Goal: Task Accomplishment & Management: Complete application form

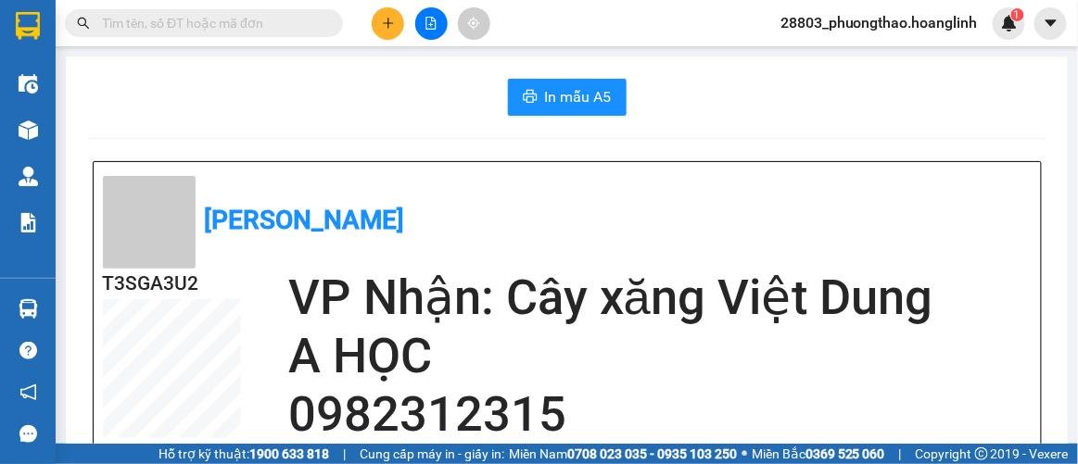
click at [401, 21] on button at bounding box center [388, 23] width 32 height 32
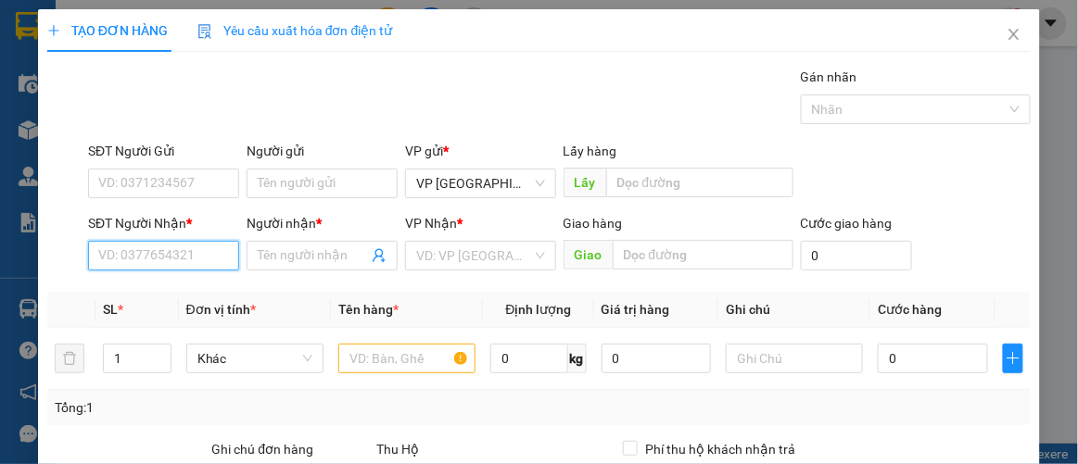
click at [162, 253] on input "SĐT Người Nhận *" at bounding box center [163, 256] width 151 height 30
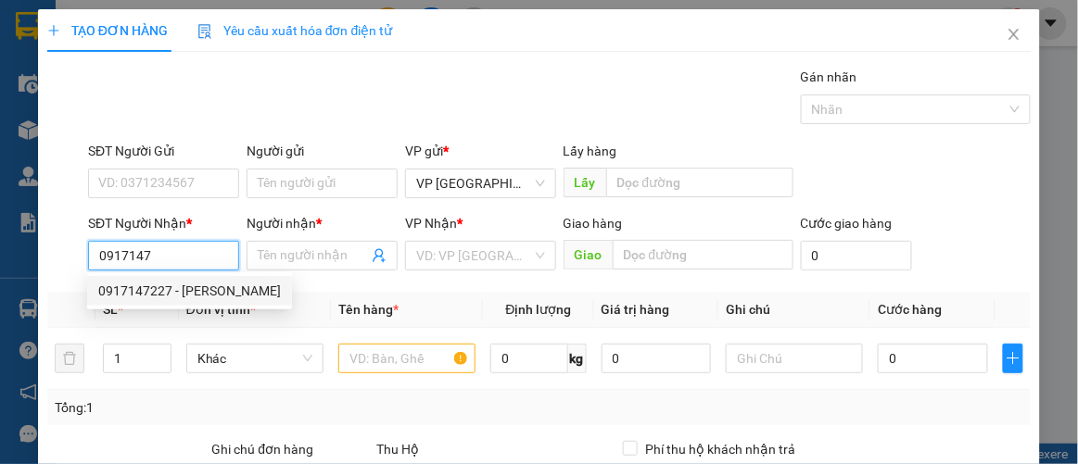
click at [168, 282] on div "0917147227 - [PERSON_NAME]" at bounding box center [189, 291] width 183 height 20
type input "0917147227"
type input "HOÀNG GIA"
type input "50.000"
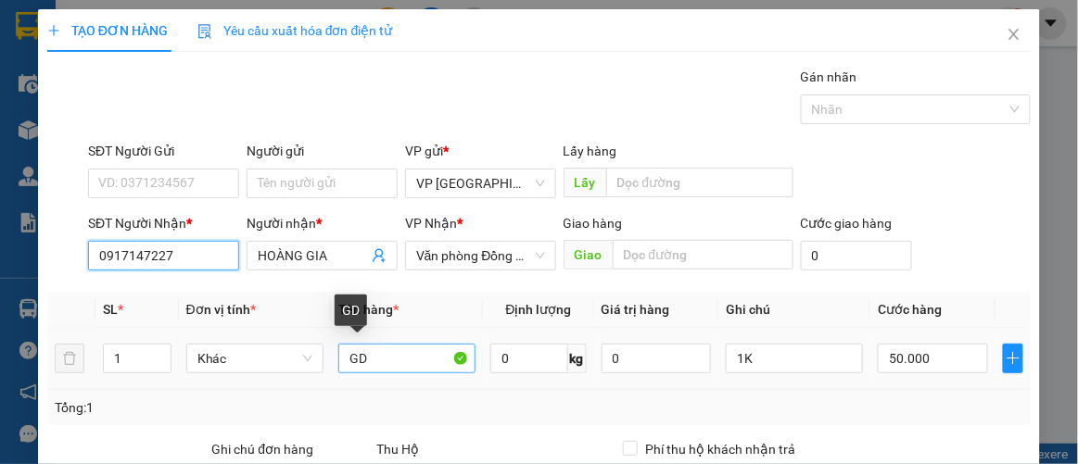
type input "0917147227"
drag, startPoint x: 372, startPoint y: 357, endPoint x: 149, endPoint y: 384, distance: 224.1
click at [158, 384] on tr "1 Khác GD 0 kg 0 1K 50.000" at bounding box center [539, 359] width 984 height 62
type input "v"
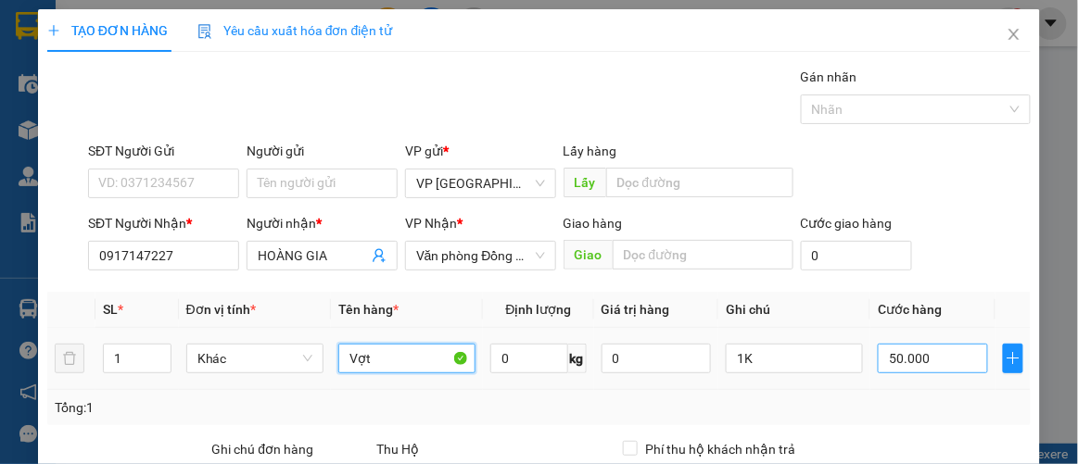
type input "Vợt"
click at [911, 344] on input "50.000" at bounding box center [932, 359] width 109 height 30
type input "7"
type input "00.007"
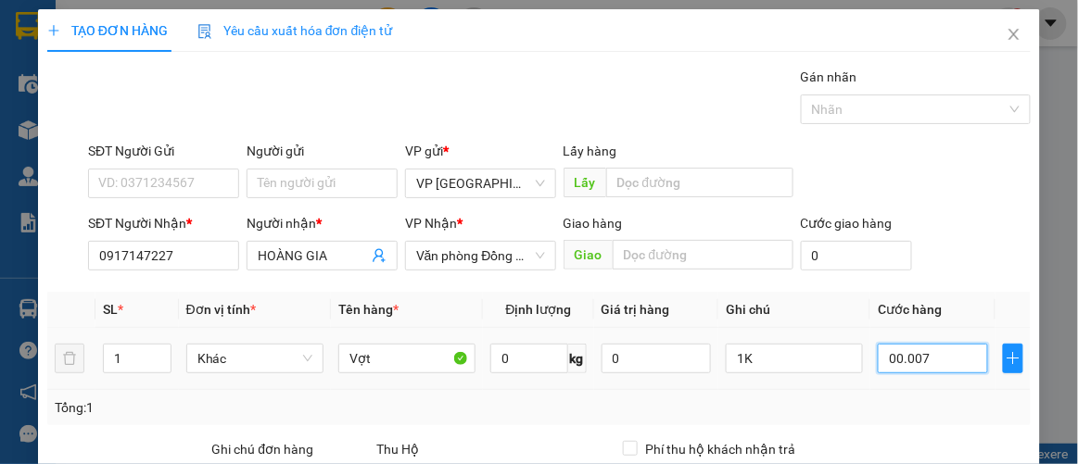
type input "70"
type input "0.000.070"
type input "70.000"
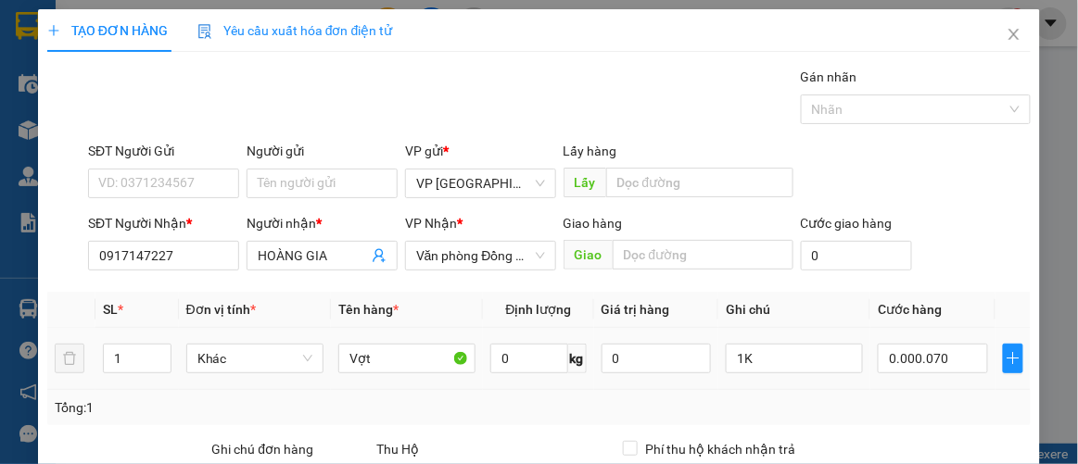
type input "70.000"
drag, startPoint x: 915, startPoint y: 285, endPoint x: 950, endPoint y: 301, distance: 38.6
click at [920, 284] on div "Transit Pickup Surcharge Ids Transit Deliver Surcharge Ids Transit Deliver Surc…" at bounding box center [539, 387] width 984 height 640
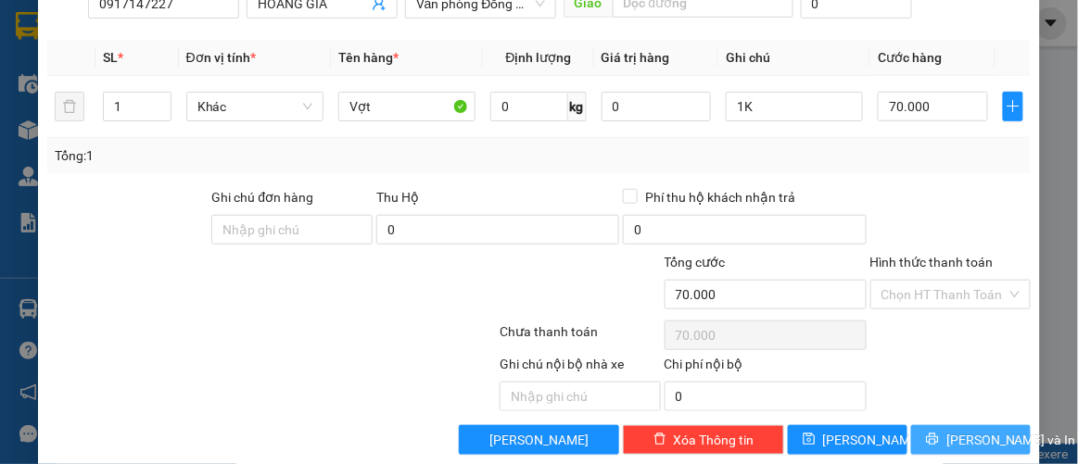
click at [946, 430] on span "[PERSON_NAME] và In" at bounding box center [1011, 440] width 130 height 20
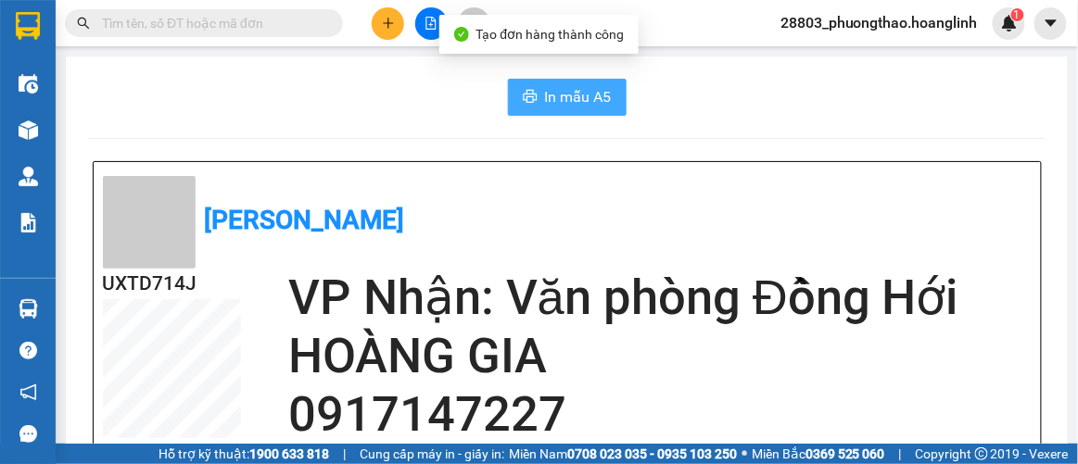
click at [590, 113] on button "In mẫu A5" at bounding box center [567, 97] width 119 height 37
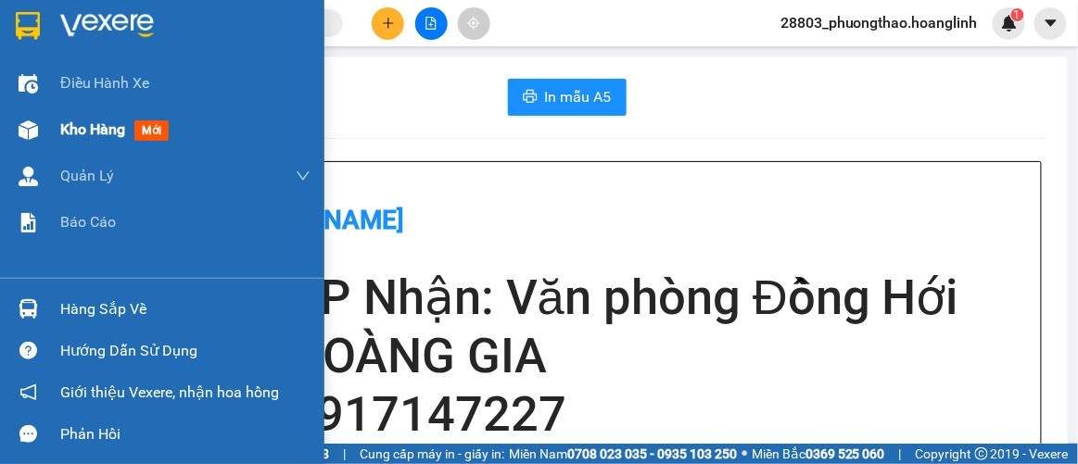
click at [116, 133] on span "Kho hàng" at bounding box center [92, 129] width 65 height 18
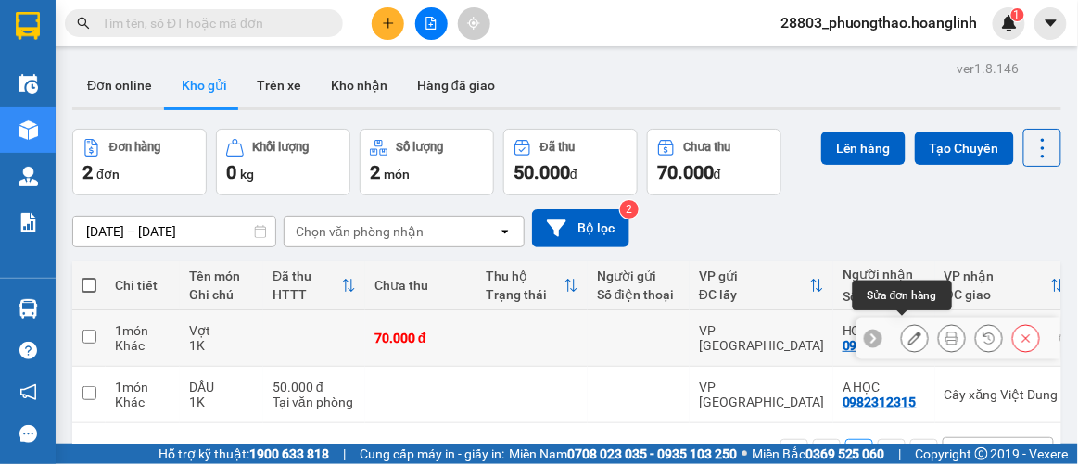
click at [908, 335] on icon at bounding box center [914, 338] width 13 height 13
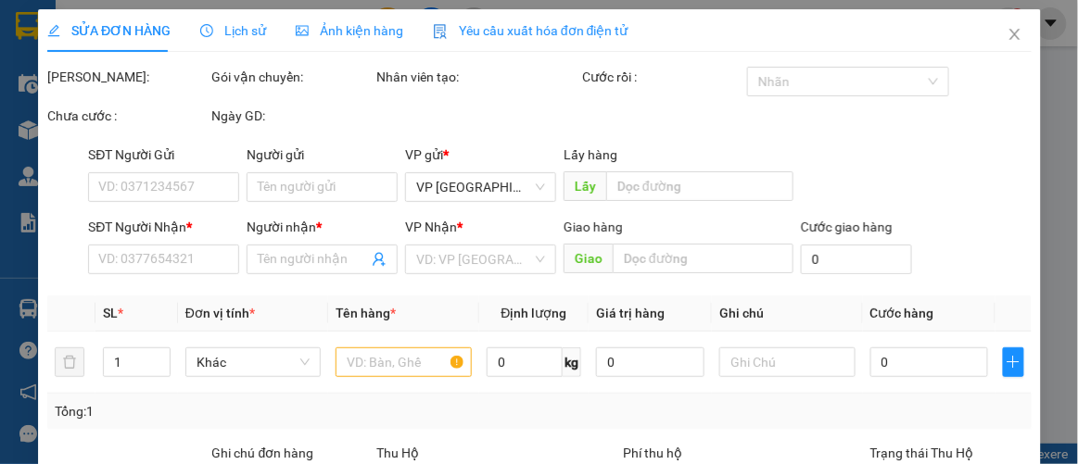
type input "0917147227"
type input "HOÀNG GIA"
type input "0"
type input "70.000"
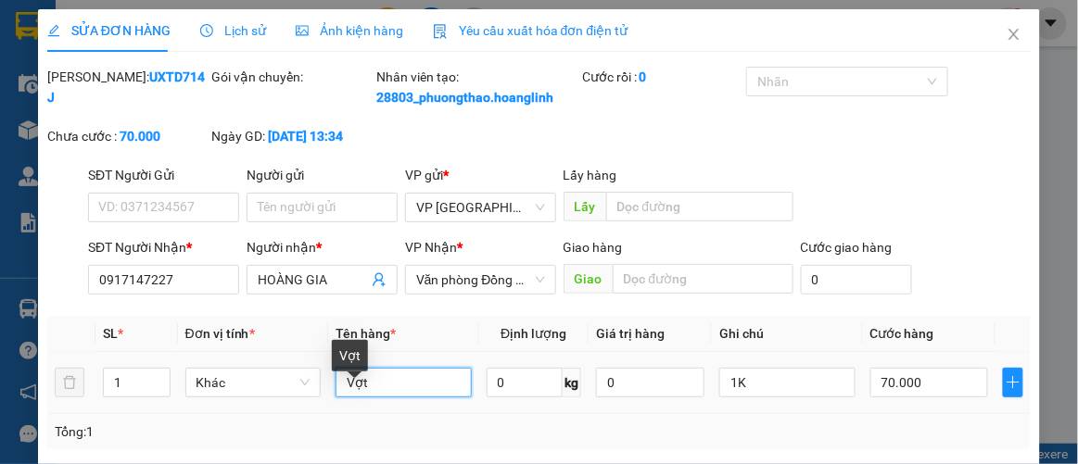
click at [406, 398] on input "Vợt" at bounding box center [404, 383] width 136 height 30
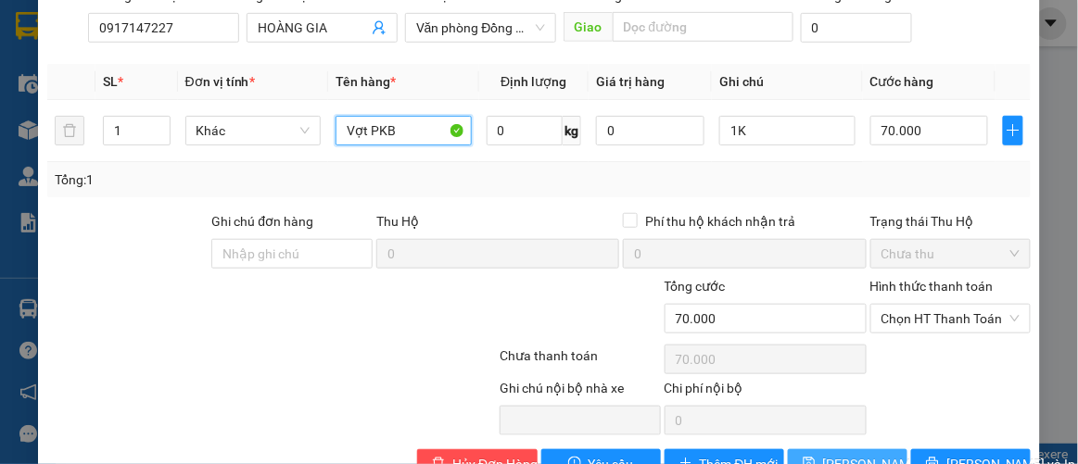
scroll to position [321, 0]
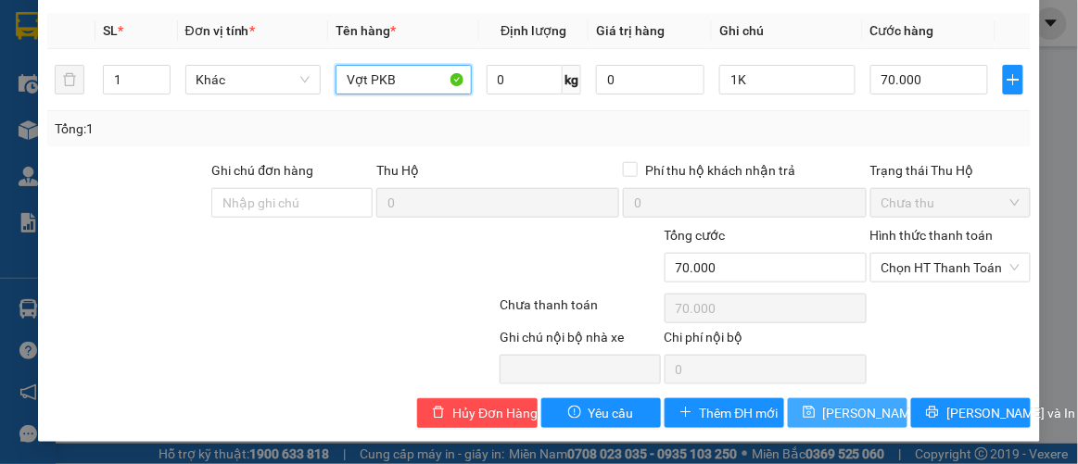
type input "Vợt PKB"
click at [865, 415] on span "[PERSON_NAME] thay đổi" at bounding box center [897, 413] width 148 height 20
